Goal: Task Accomplishment & Management: Manage account settings

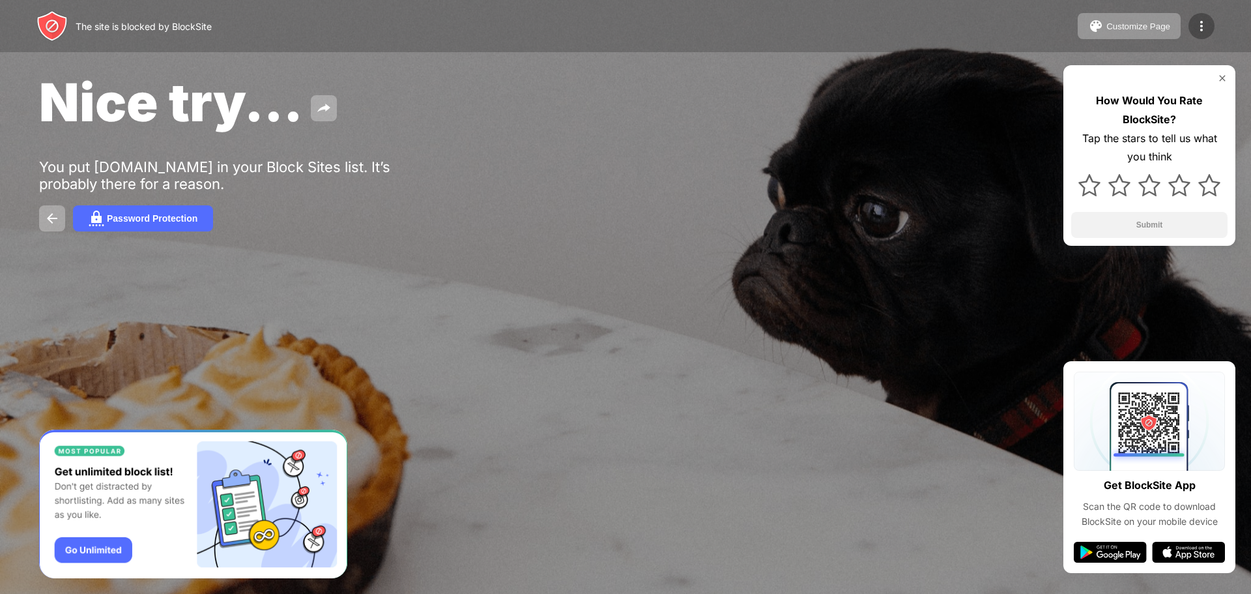
click at [1207, 27] on img at bounding box center [1202, 26] width 16 height 16
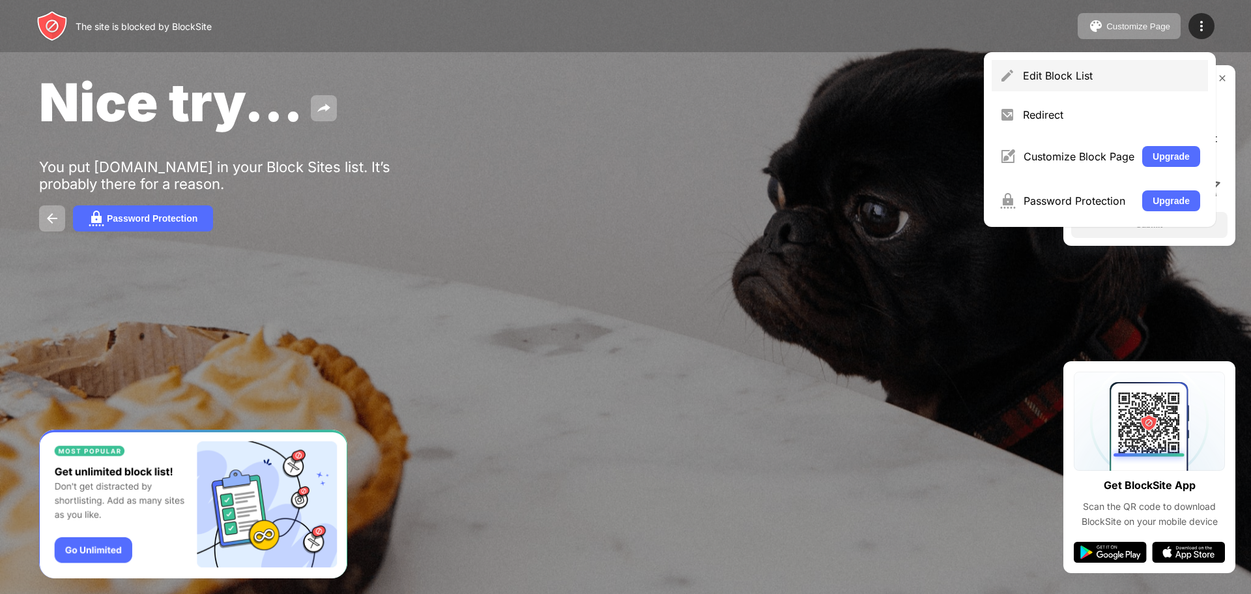
click at [1045, 81] on div "Edit Block List" at bounding box center [1111, 75] width 177 height 13
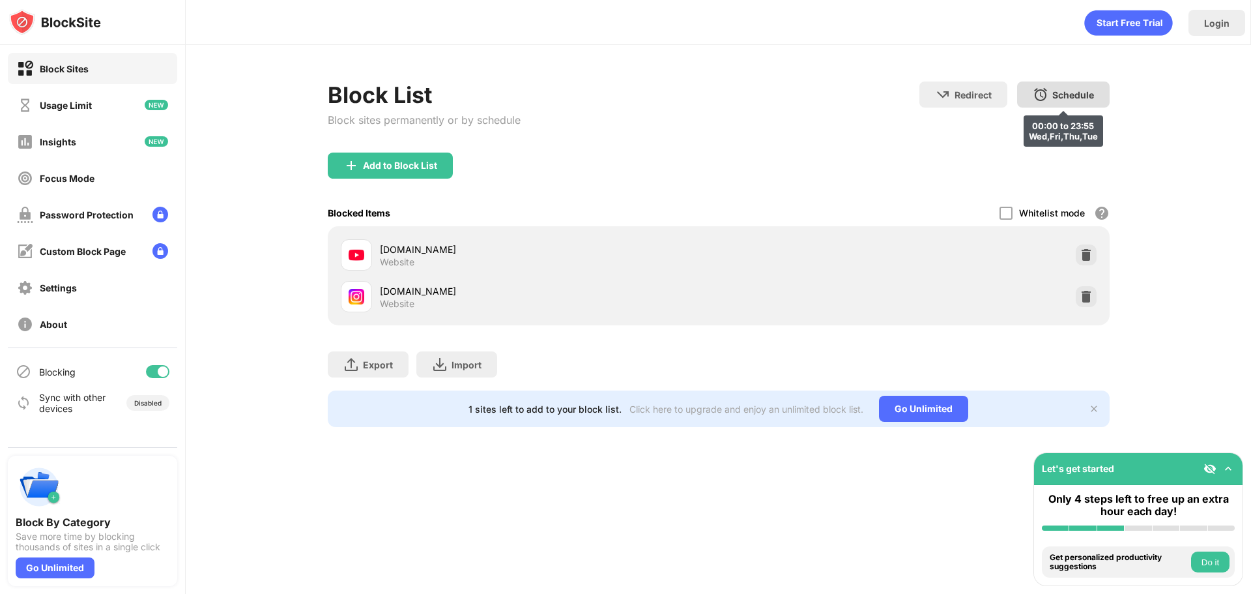
click at [1036, 98] on img at bounding box center [1041, 95] width 16 height 16
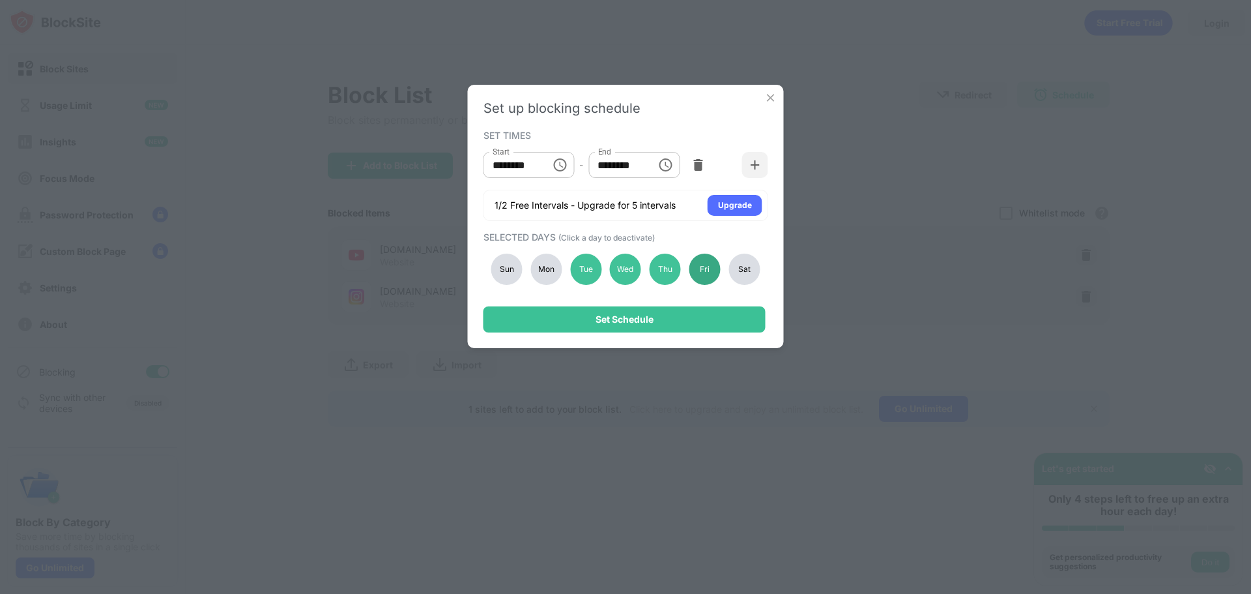
click at [710, 275] on div "Fri" at bounding box center [705, 269] width 31 height 31
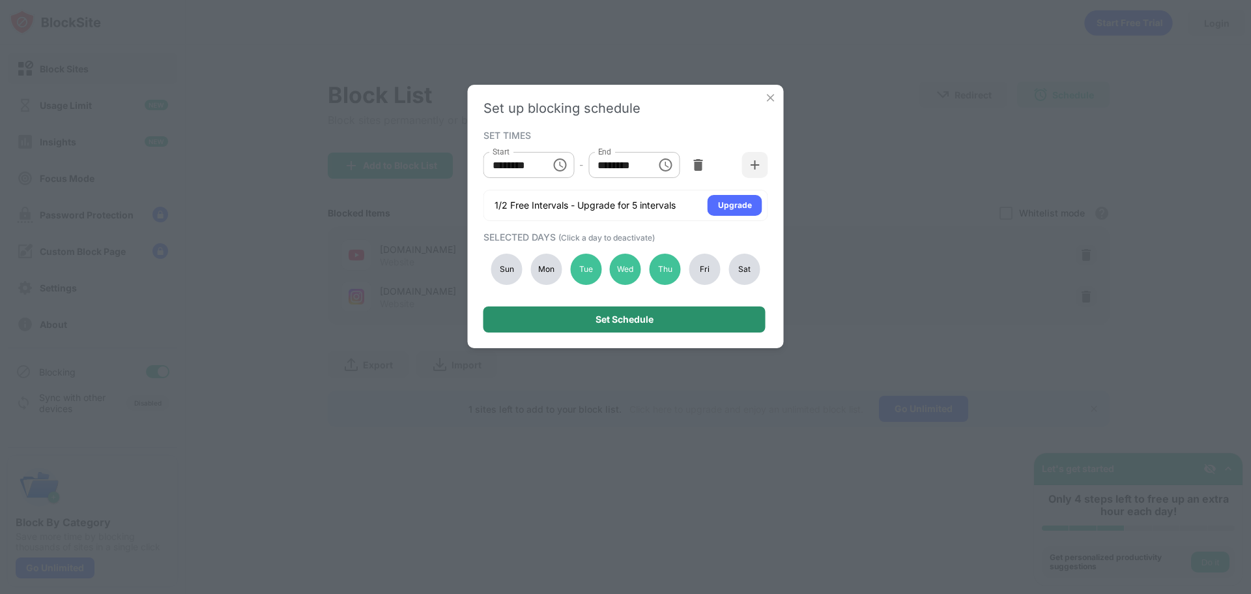
click at [704, 315] on div "Set Schedule" at bounding box center [625, 319] width 282 height 26
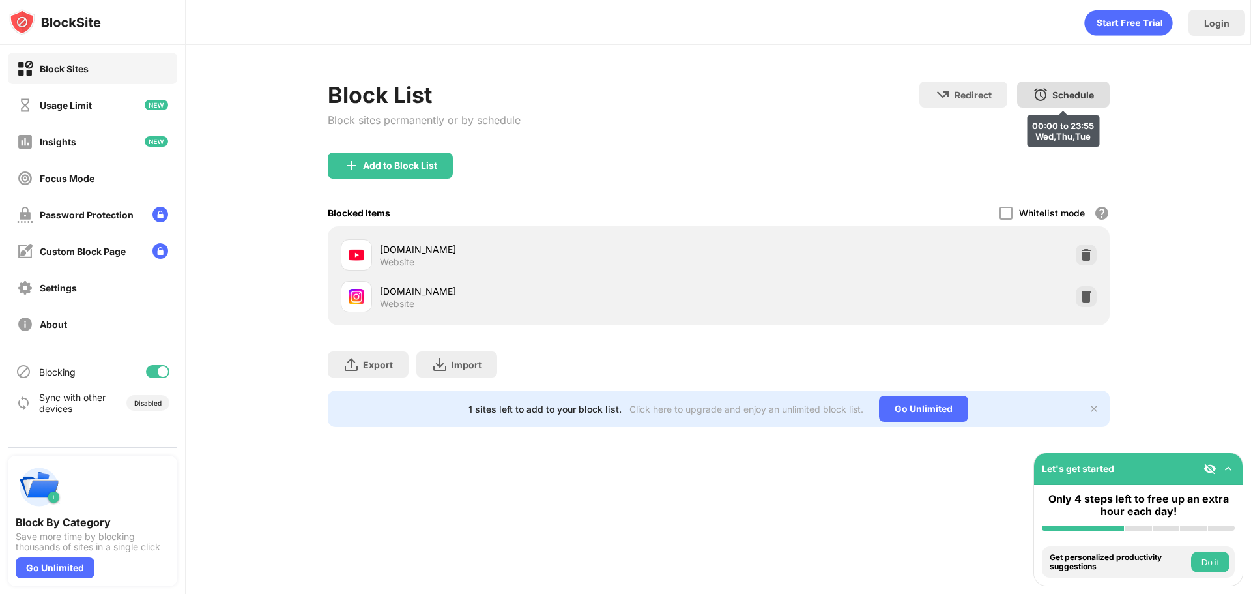
click at [1079, 89] on div "Schedule" at bounding box center [1074, 94] width 42 height 11
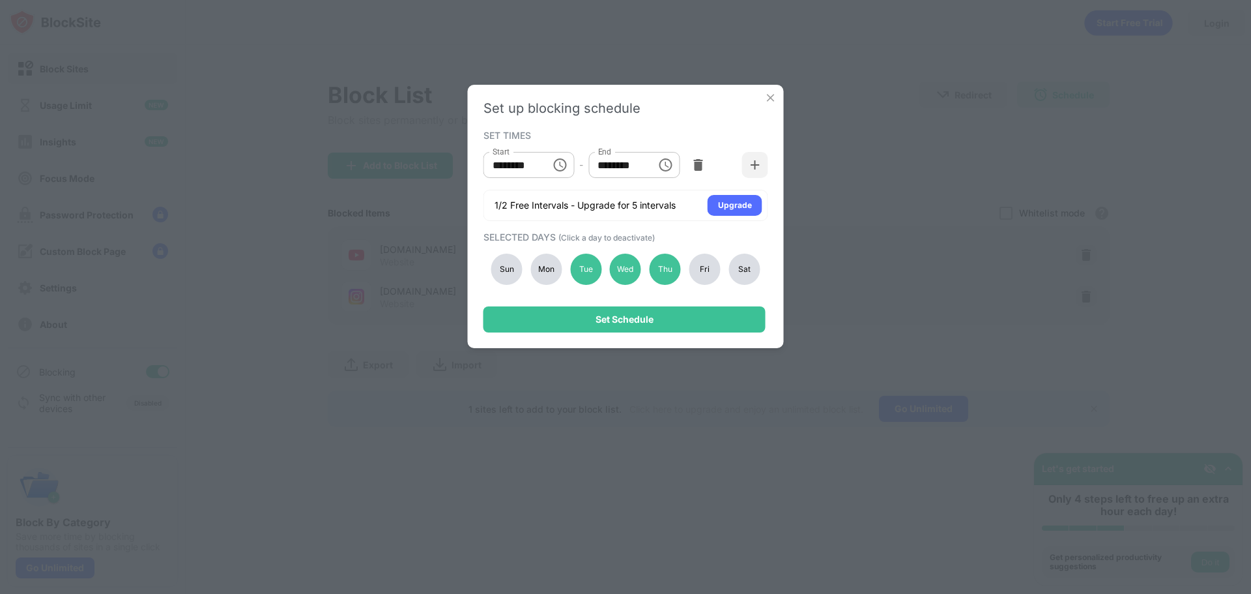
click at [550, 275] on div "Mon" at bounding box center [545, 269] width 31 height 31
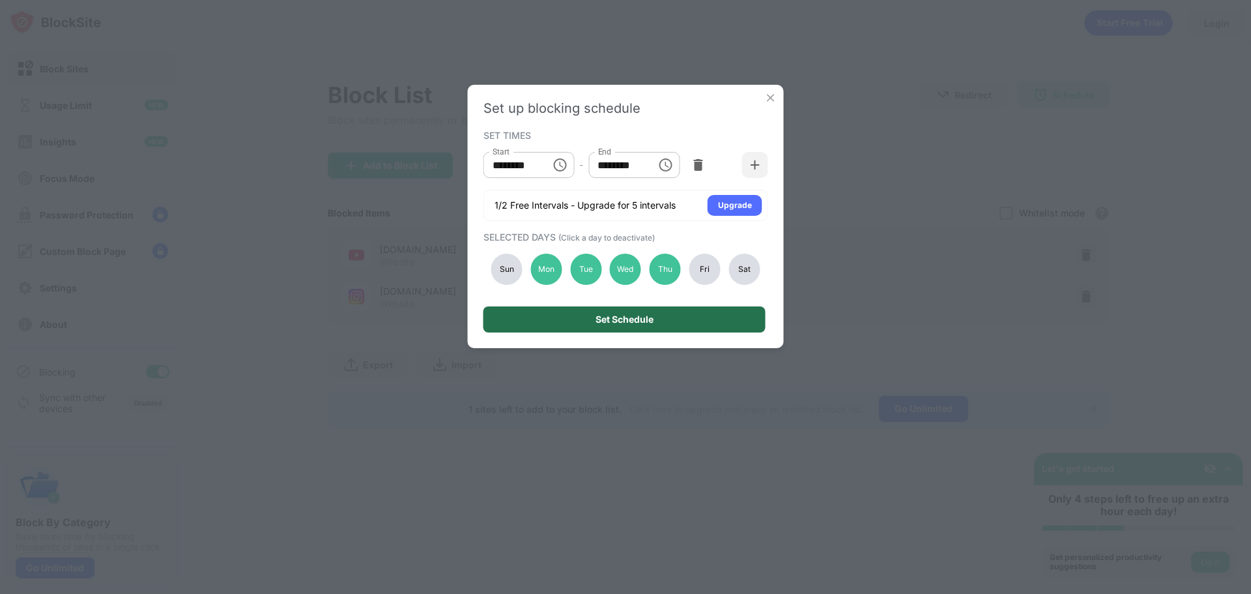
click at [585, 312] on div "Set Schedule" at bounding box center [625, 319] width 282 height 26
